Goal: Find contact information: Find contact information

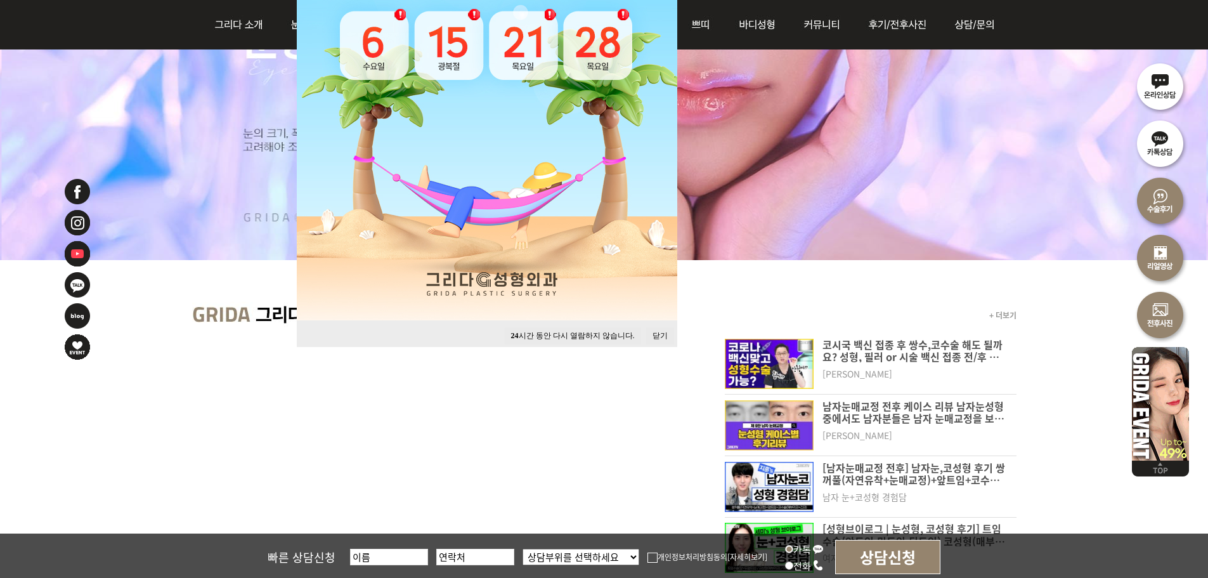
scroll to position [317, 0]
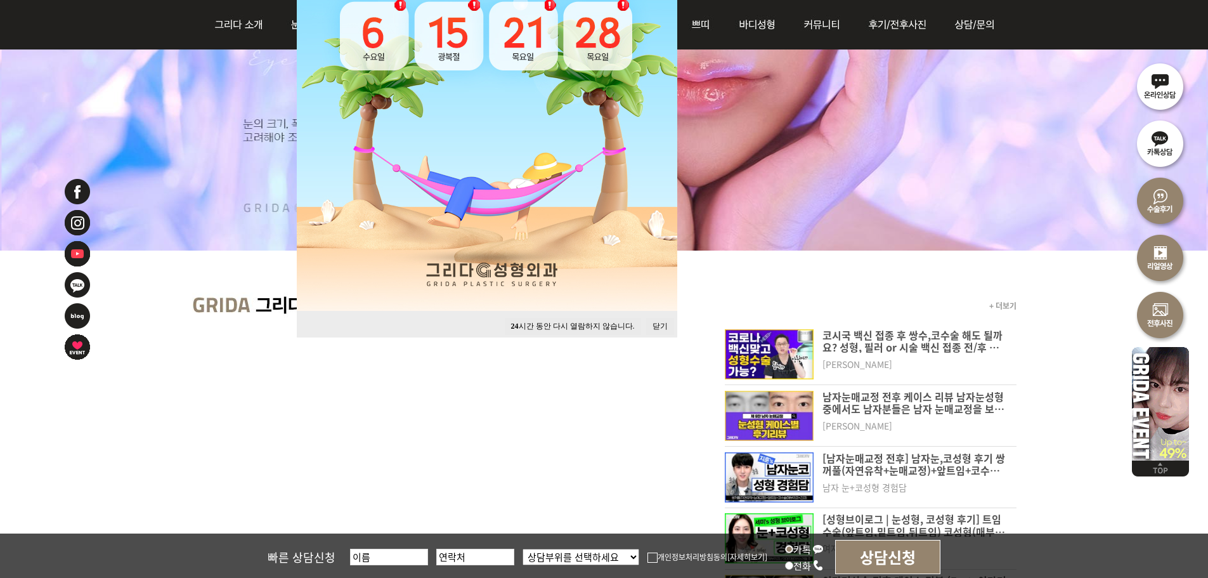
click at [617, 325] on button "24 시간 동안 다시 열람하지 않습니다." at bounding box center [573, 326] width 136 height 17
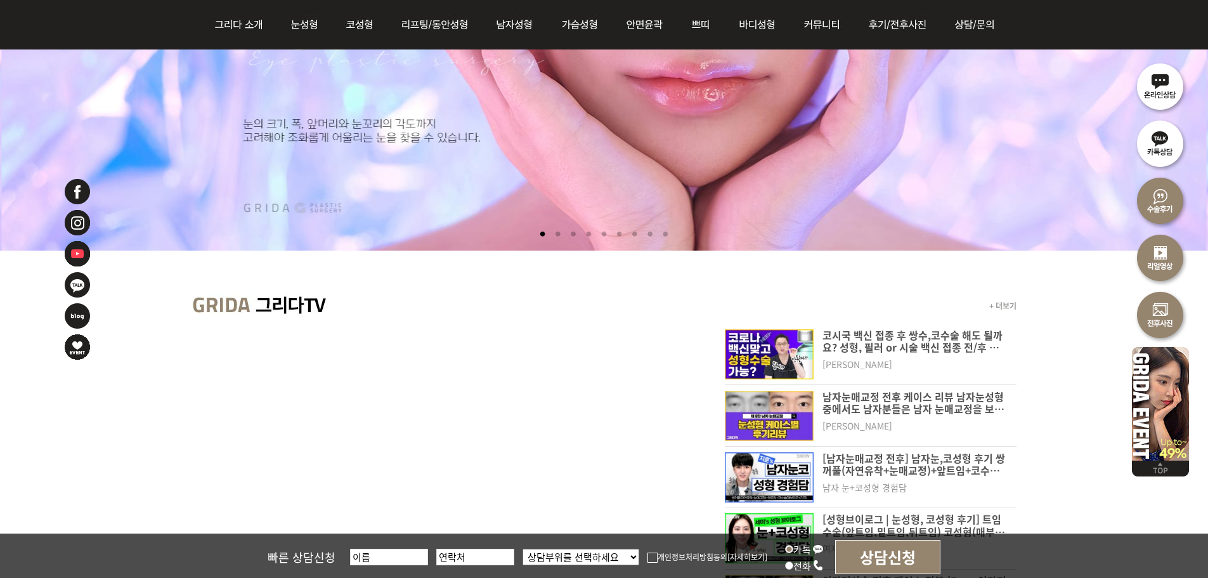
scroll to position [0, 0]
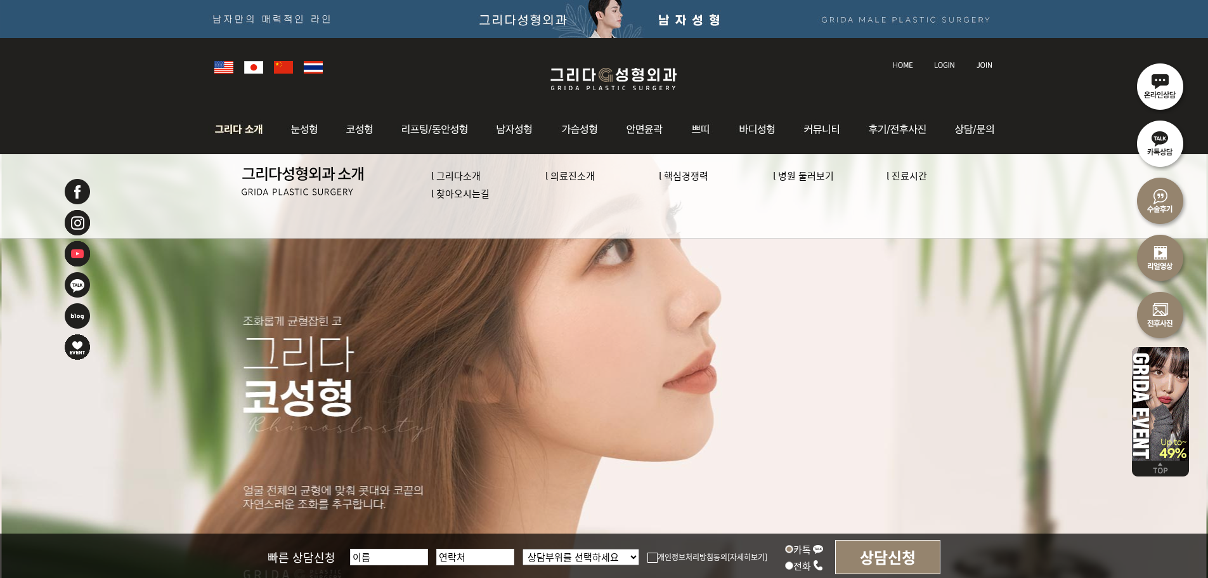
click at [592, 171] on link "l 의료진소개" at bounding box center [569, 175] width 49 height 13
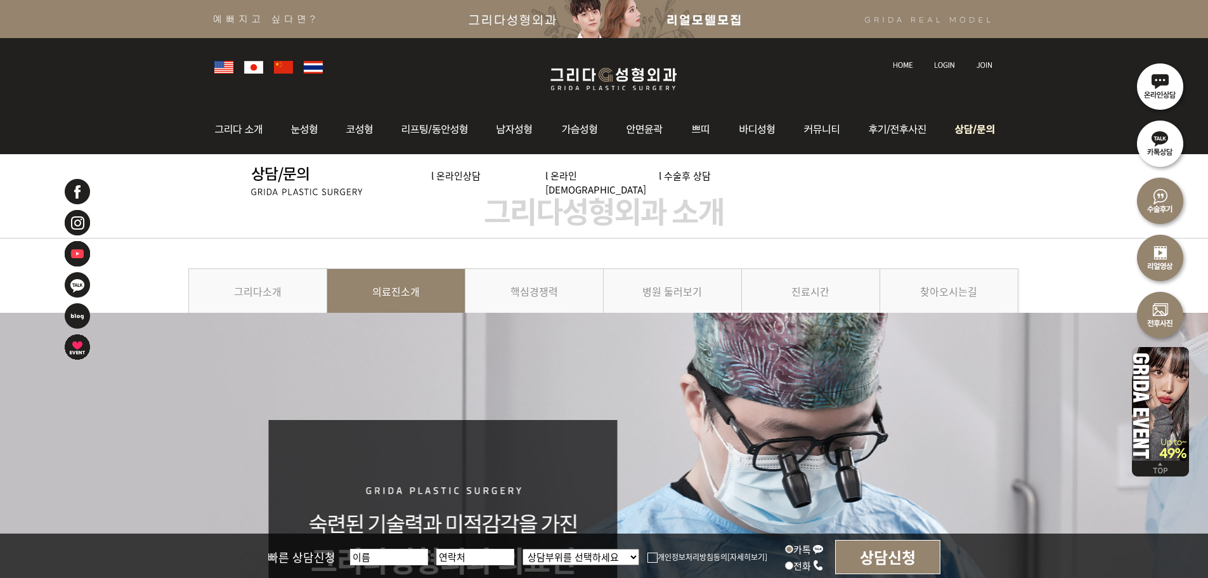
click at [975, 132] on img at bounding box center [971, 129] width 57 height 49
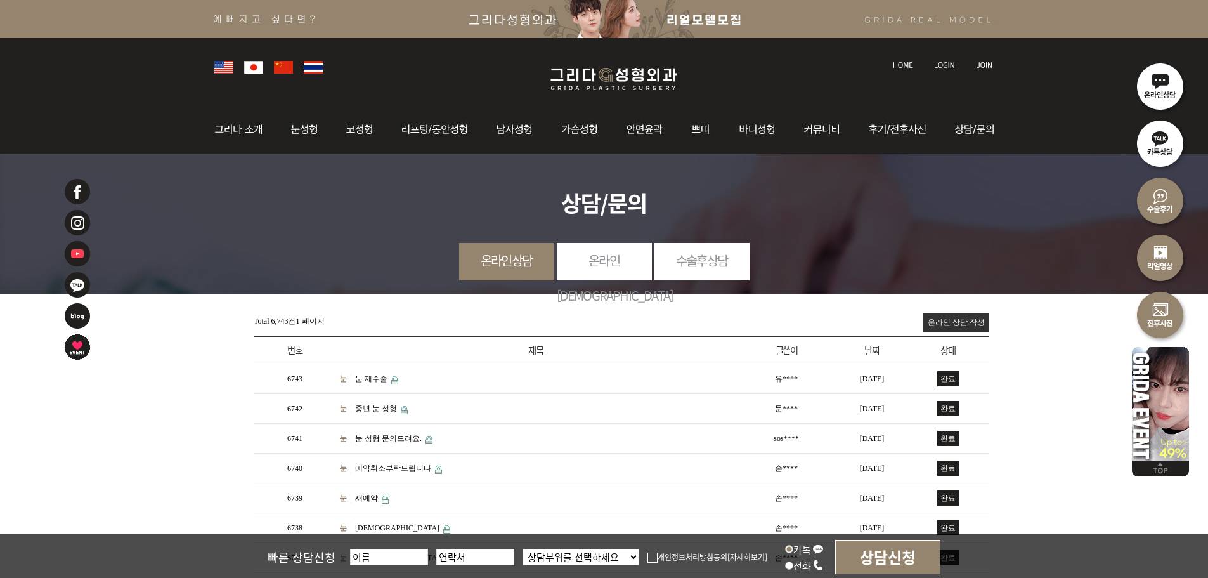
click at [246, 70] on img at bounding box center [253, 67] width 19 height 13
